Goal: Task Accomplishment & Management: Complete application form

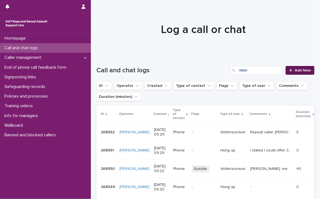
click at [297, 68] on span "Add New" at bounding box center [302, 70] width 16 height 4
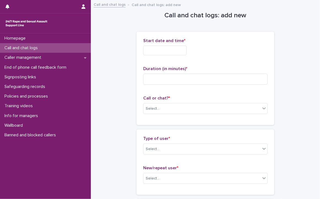
click at [156, 50] on input "text" at bounding box center [164, 51] width 43 height 10
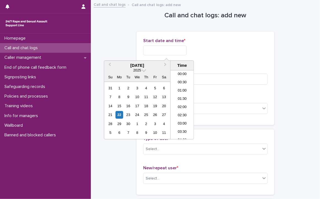
scroll to position [127, 0]
click at [184, 86] on li "08:30" at bounding box center [181, 88] width 23 height 8
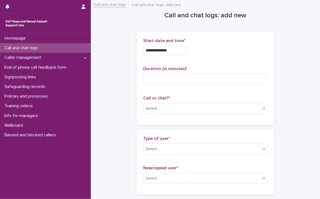
click at [180, 53] on input "**********" at bounding box center [164, 51] width 43 height 10
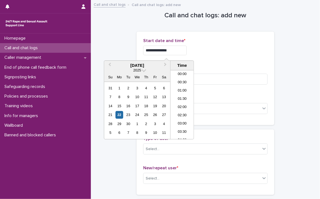
scroll to position [110, 0]
type input "**********"
click at [222, 79] on input at bounding box center [205, 79] width 124 height 11
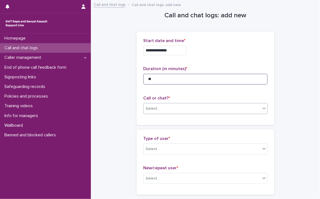
type input "**"
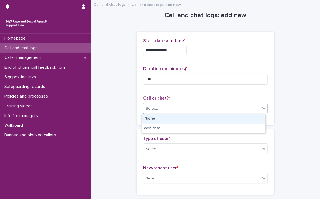
click at [163, 108] on div "Select..." at bounding box center [201, 108] width 117 height 9
click at [164, 117] on div "Phone" at bounding box center [203, 119] width 124 height 10
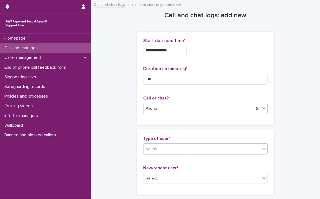
click at [169, 145] on div "Select..." at bounding box center [201, 149] width 117 height 9
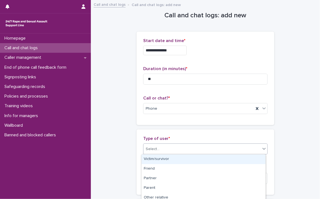
click at [163, 157] on div "Victim/survivor" at bounding box center [203, 160] width 124 height 10
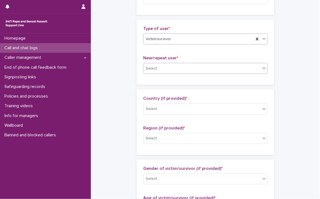
click at [164, 68] on div "Select..." at bounding box center [201, 68] width 117 height 9
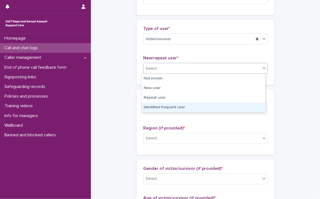
click at [185, 107] on div "Identified frequent user" at bounding box center [203, 108] width 124 height 10
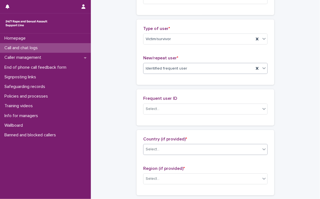
click at [185, 107] on div "Select..." at bounding box center [201, 109] width 117 height 9
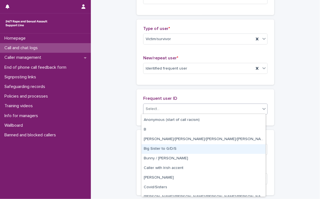
scroll to position [193, 0]
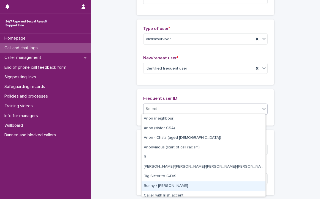
click at [162, 187] on div "Bunny / [PERSON_NAME]" at bounding box center [203, 187] width 124 height 10
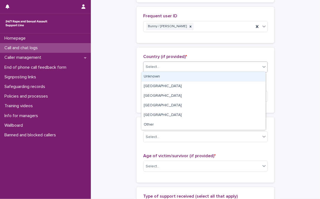
click at [172, 64] on div "Select..." at bounding box center [201, 66] width 117 height 9
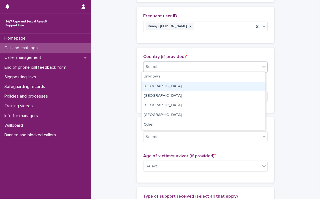
click at [158, 84] on div "[GEOGRAPHIC_DATA]" at bounding box center [203, 87] width 124 height 10
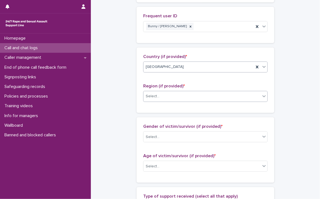
click at [161, 94] on div "Select..." at bounding box center [201, 96] width 117 height 9
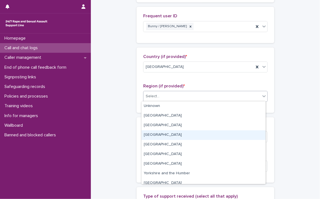
click at [169, 132] on div "[GEOGRAPHIC_DATA]" at bounding box center [203, 135] width 124 height 10
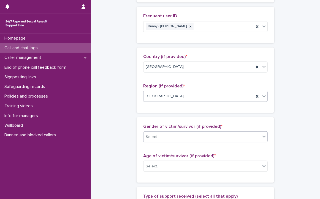
click at [171, 133] on div "Select..." at bounding box center [201, 137] width 117 height 9
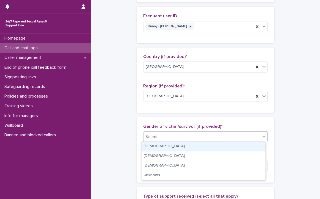
click at [168, 146] on div "[DEMOGRAPHIC_DATA]" at bounding box center [203, 147] width 124 height 10
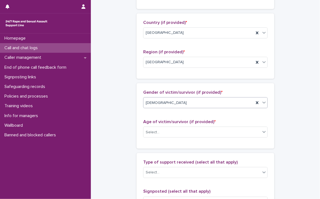
scroll to position [220, 0]
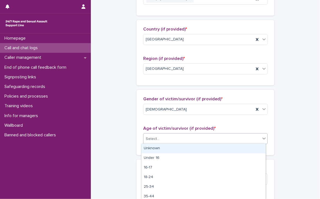
click at [151, 136] on div "Select..." at bounding box center [153, 139] width 14 height 6
click at [169, 147] on div "Unknown" at bounding box center [203, 149] width 124 height 10
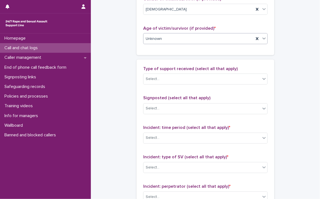
scroll to position [330, 0]
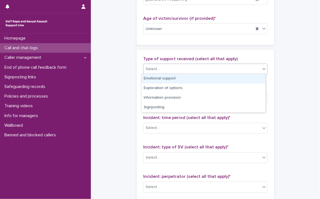
click at [171, 66] on div "Select..." at bounding box center [201, 69] width 117 height 9
click at [172, 76] on div "Emotional support" at bounding box center [203, 79] width 124 height 10
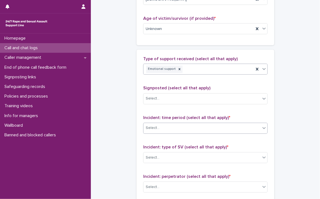
click at [174, 126] on div "Select..." at bounding box center [201, 128] width 117 height 9
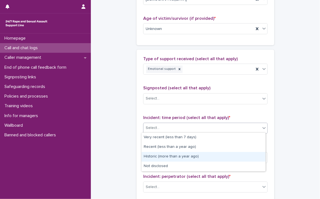
click at [187, 157] on div "Historic (more than a year ago)" at bounding box center [203, 157] width 124 height 10
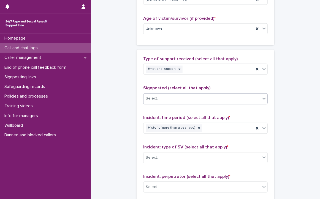
click at [156, 97] on div "Select..." at bounding box center [153, 99] width 14 height 6
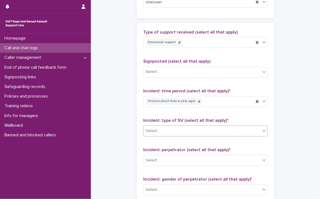
scroll to position [385, 0]
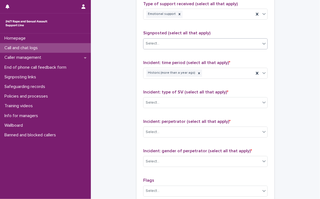
click at [206, 40] on div "Select..." at bounding box center [201, 43] width 117 height 9
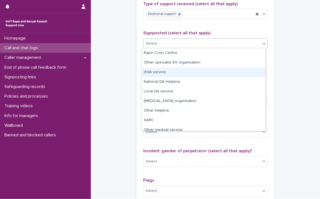
click at [159, 71] on div "ISVA service" at bounding box center [203, 73] width 124 height 10
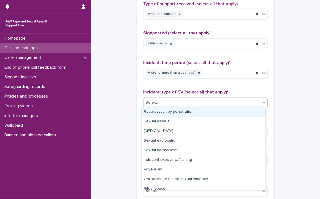
click at [174, 99] on div "Select..." at bounding box center [201, 102] width 117 height 9
click at [171, 110] on div "Rape/assault by penetration" at bounding box center [203, 112] width 124 height 10
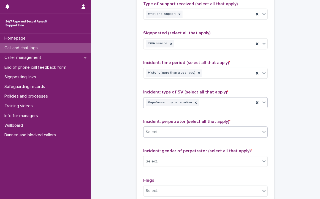
click at [169, 130] on div "Select..." at bounding box center [201, 132] width 117 height 9
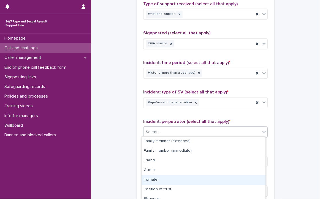
click at [173, 179] on div "Intimate" at bounding box center [203, 180] width 124 height 10
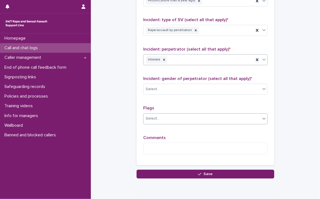
scroll to position [468, 0]
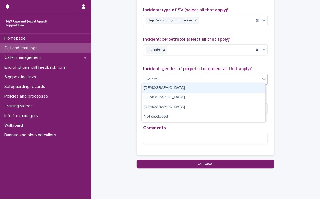
click at [174, 77] on div "Select..." at bounding box center [201, 79] width 117 height 9
click at [178, 86] on div "[DEMOGRAPHIC_DATA]" at bounding box center [203, 88] width 124 height 10
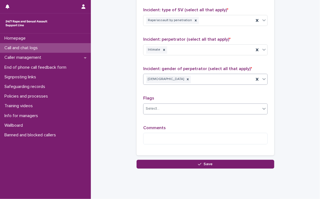
click at [186, 105] on div "Select..." at bounding box center [201, 108] width 117 height 9
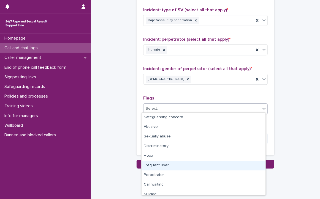
click at [173, 167] on div "Frequent user" at bounding box center [203, 166] width 124 height 10
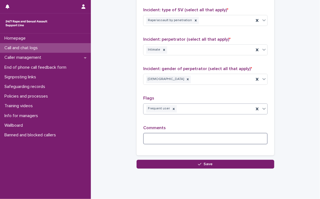
click at [168, 142] on textarea at bounding box center [205, 139] width 124 height 12
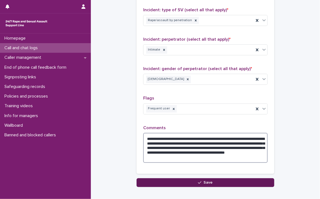
type textarea "**********"
click at [206, 181] on span "Save" at bounding box center [208, 183] width 9 height 4
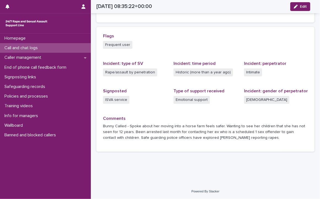
scroll to position [152, 0]
click at [32, 56] on p "Caller management" at bounding box center [23, 57] width 43 height 5
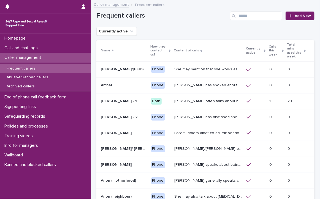
click at [27, 66] on div "Frequent callers" at bounding box center [45, 68] width 91 height 9
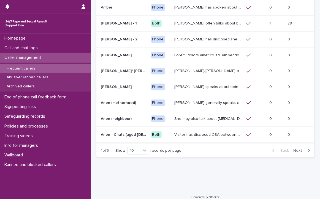
scroll to position [79, 0]
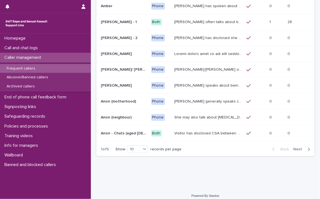
click at [293, 147] on button "Next" at bounding box center [302, 149] width 23 height 5
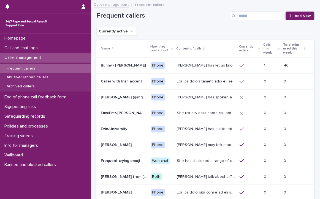
click at [219, 62] on p "[PERSON_NAME] has let us know that she is in her [DEMOGRAPHIC_DATA], and lives …" at bounding box center [206, 65] width 59 height 6
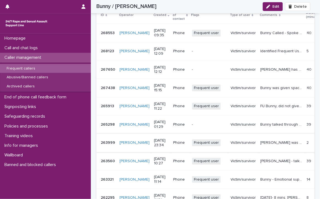
scroll to position [633, 0]
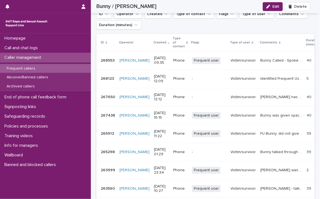
click at [28, 66] on p "Frequent callers" at bounding box center [20, 68] width 37 height 5
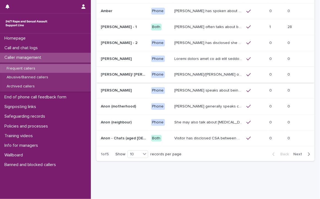
scroll to position [79, 0]
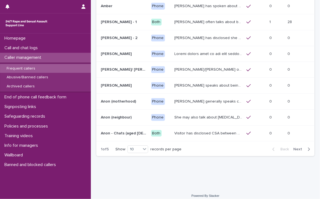
click at [293, 147] on span "Next" at bounding box center [299, 149] width 12 height 4
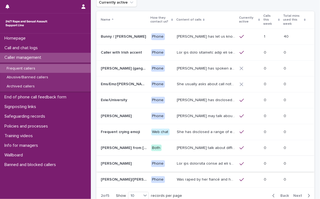
scroll to position [24, 0]
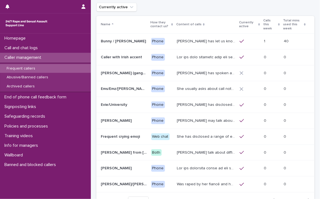
click at [120, 39] on p "Bunny / [PERSON_NAME]" at bounding box center [124, 41] width 46 height 6
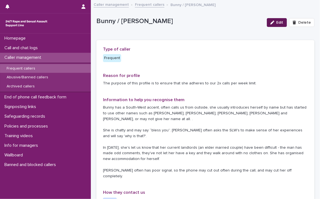
click at [272, 20] on button "Edit" at bounding box center [277, 22] width 20 height 9
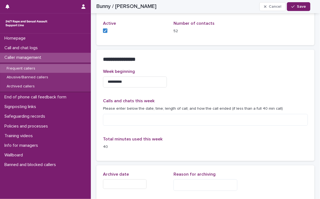
scroll to position [440, 0]
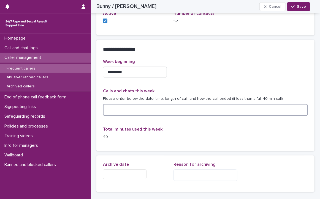
click at [160, 106] on textarea at bounding box center [205, 110] width 205 height 12
click at [157, 109] on textarea "**********" at bounding box center [203, 110] width 201 height 12
type textarea "**********"
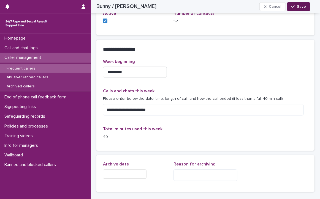
click at [292, 4] on button "Save" at bounding box center [298, 6] width 23 height 9
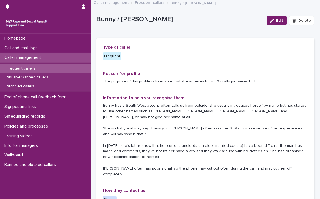
scroll to position [0, 0]
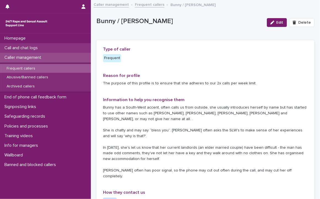
click at [31, 45] on p "Call and chat logs" at bounding box center [22, 47] width 40 height 5
